Goal: Task Accomplishment & Management: Use online tool/utility

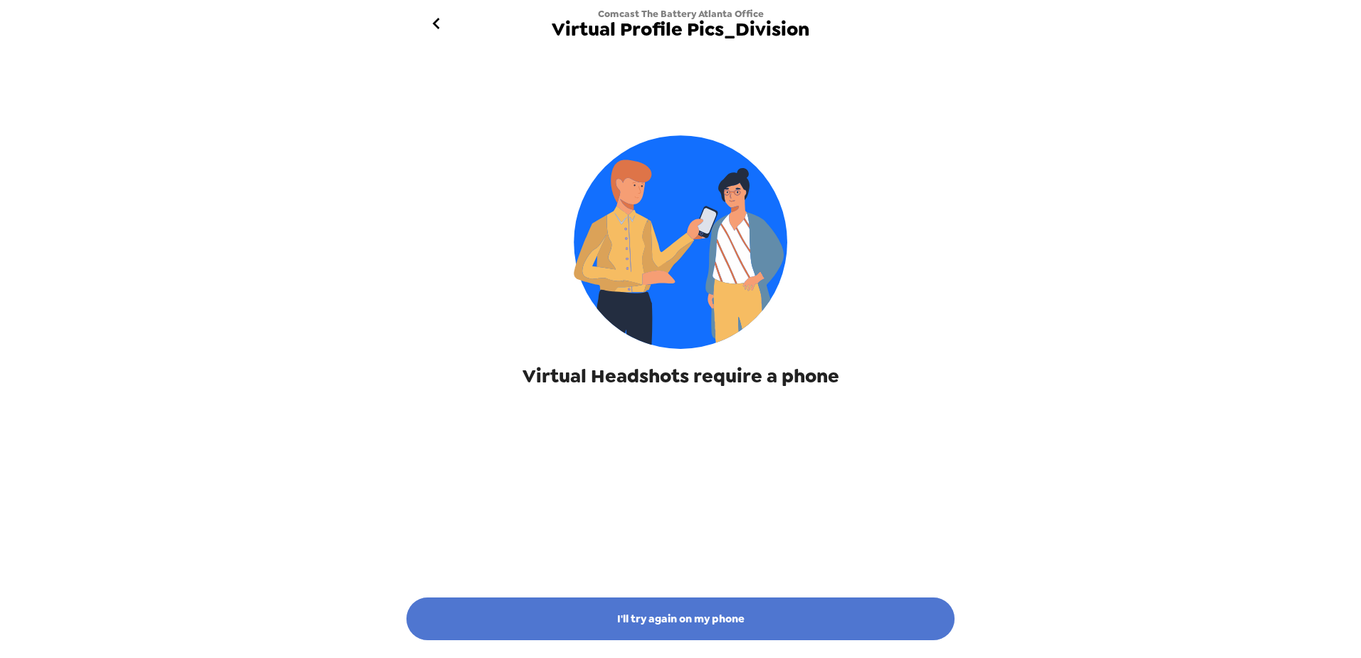
click at [634, 617] on button "I'll try again on my phone" at bounding box center [680, 618] width 548 height 43
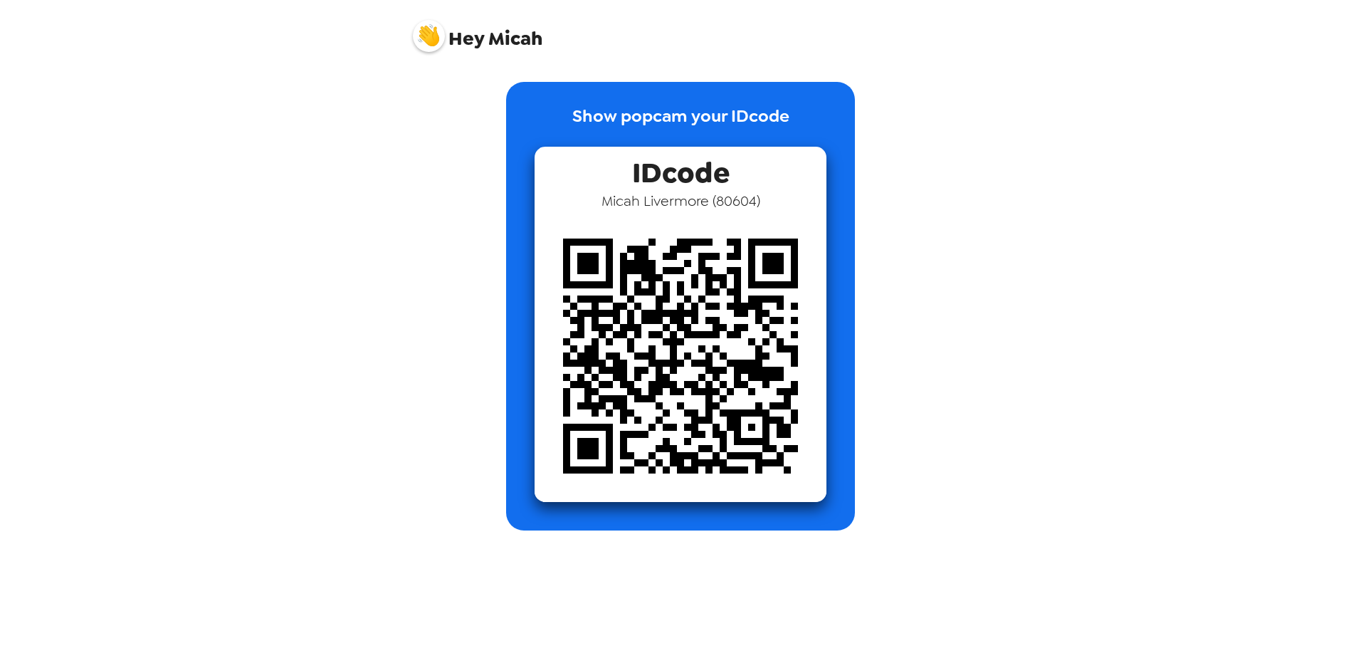
click at [634, 617] on div "Show popcam your IDcode IDcode Micah Livermore ( 80604 )" at bounding box center [680, 358] width 569 height 597
